Goal: Navigation & Orientation: Find specific page/section

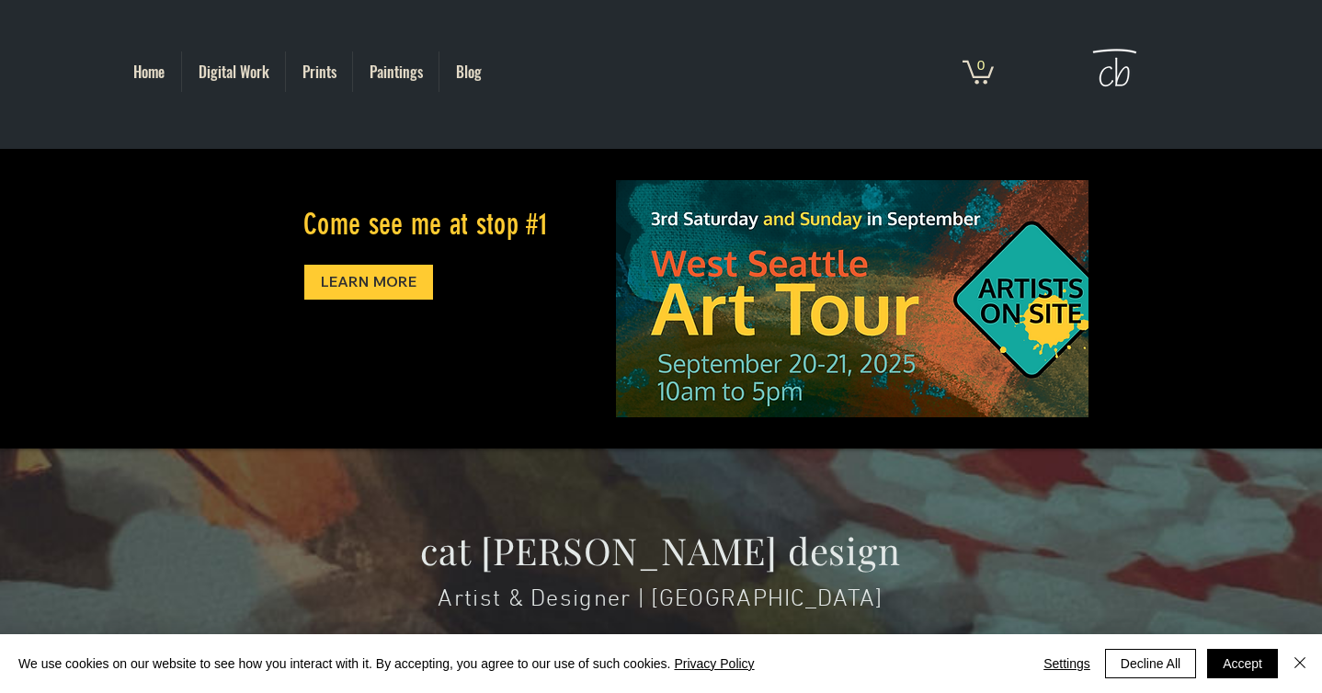
click at [384, 73] on p "Paintings" at bounding box center [396, 71] width 72 height 40
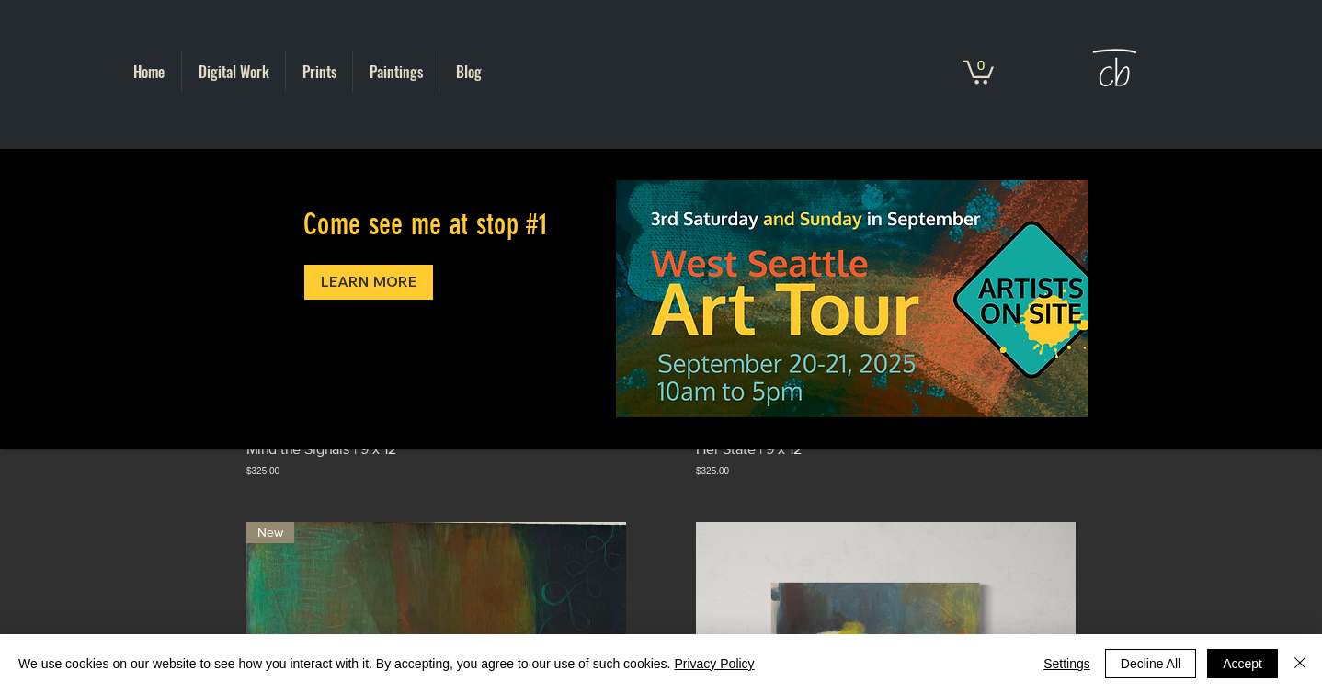
scroll to position [1378, 0]
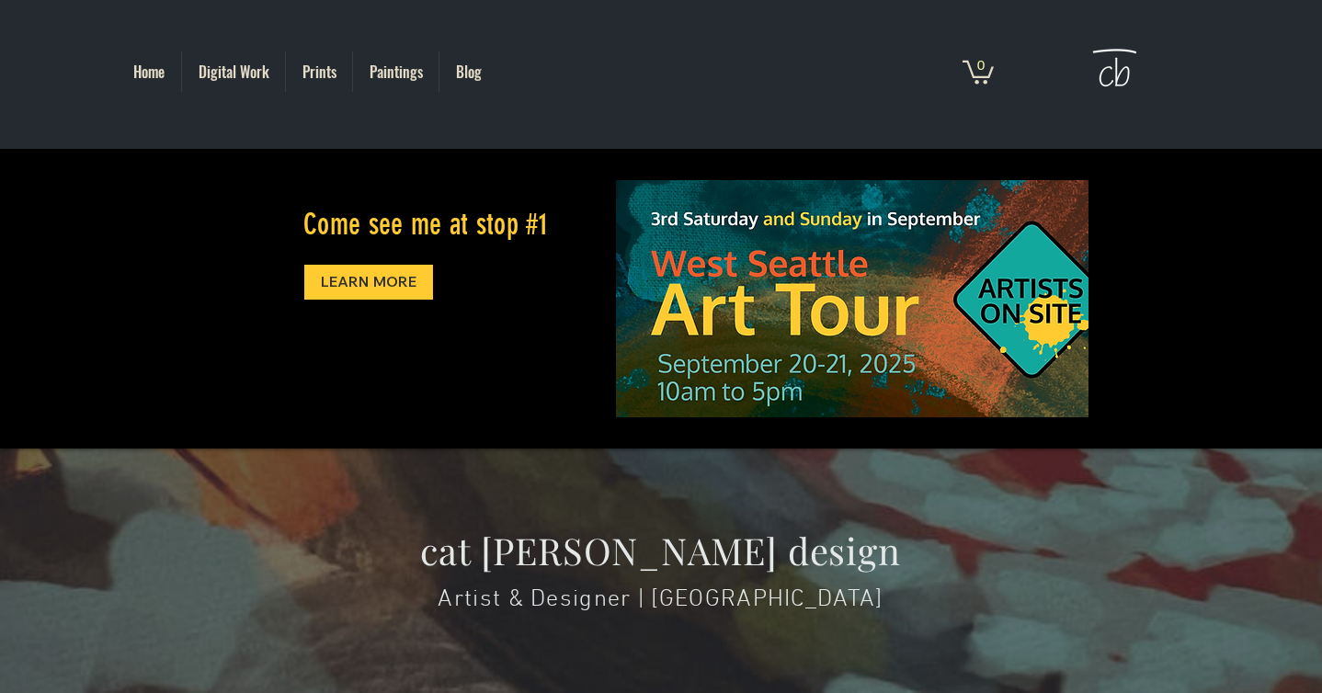
click at [655, 317] on img at bounding box center [852, 298] width 473 height 237
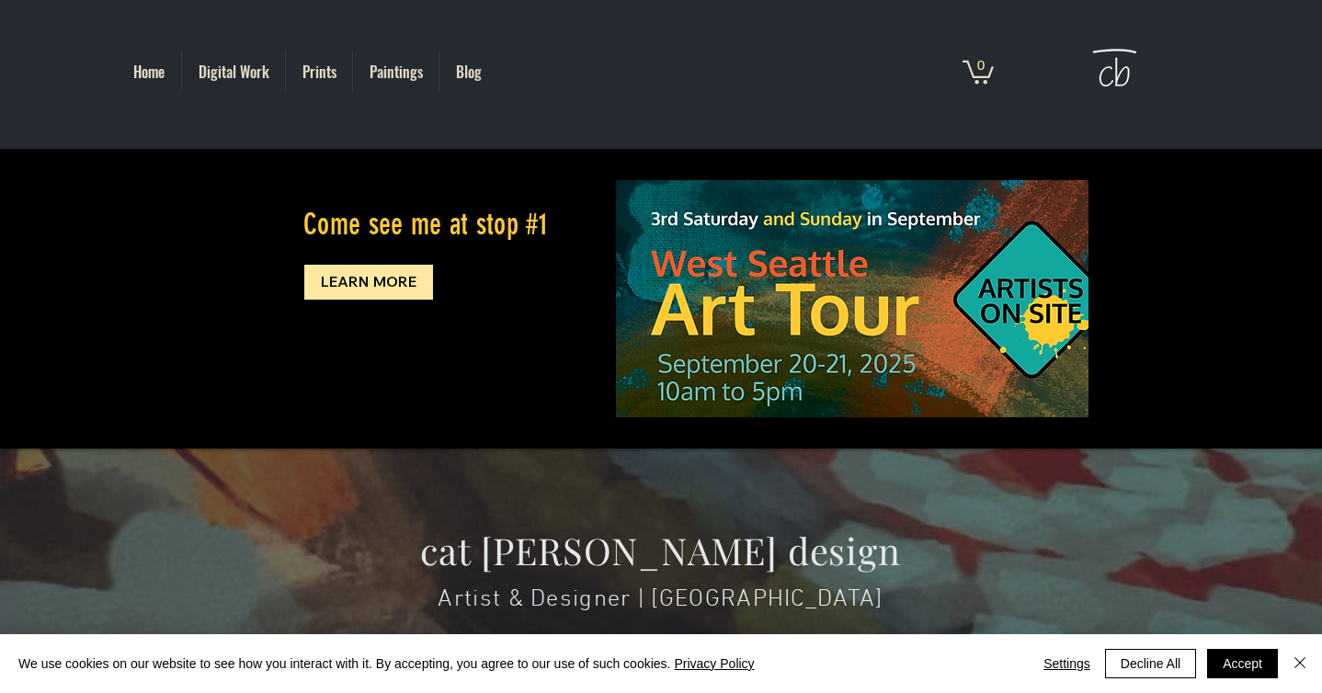
click at [390, 275] on span "LEARN MORE" at bounding box center [369, 281] width 96 height 20
